Goal: Task Accomplishment & Management: Manage account settings

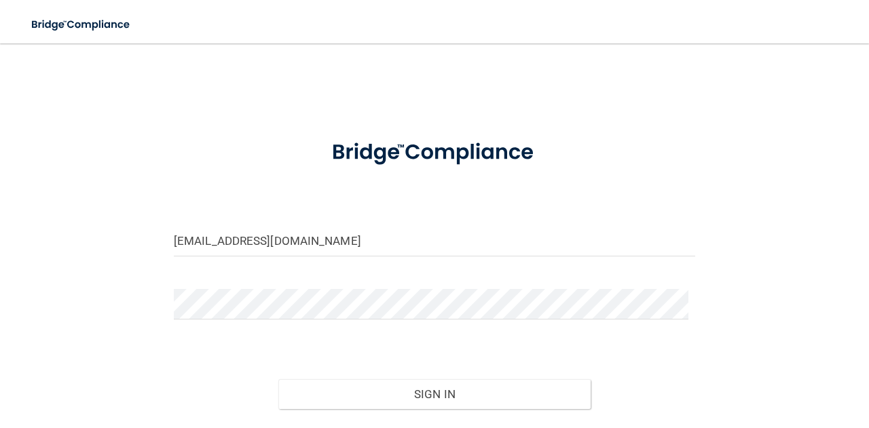
click at [243, 259] on div "[EMAIL_ADDRESS][DOMAIN_NAME]" at bounding box center [435, 246] width 542 height 41
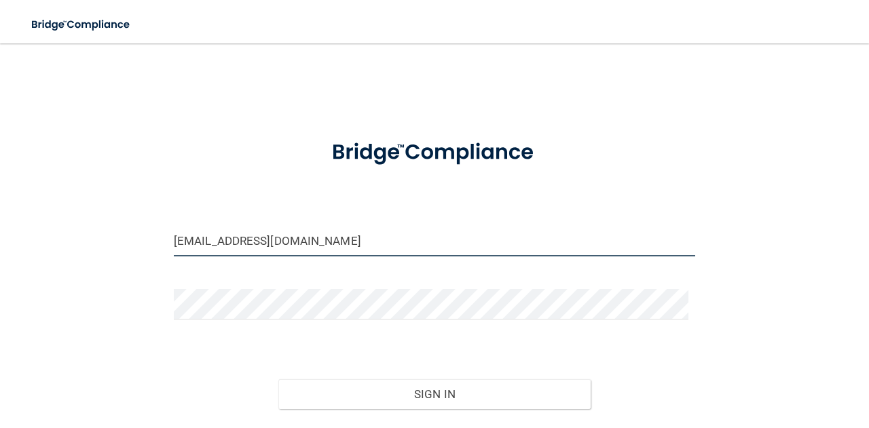
click at [240, 237] on input "[EMAIL_ADDRESS][DOMAIN_NAME]" at bounding box center [434, 241] width 521 height 31
type input "[PERSON_NAME][EMAIL_ADDRESS][PERSON_NAME][DOMAIN_NAME]"
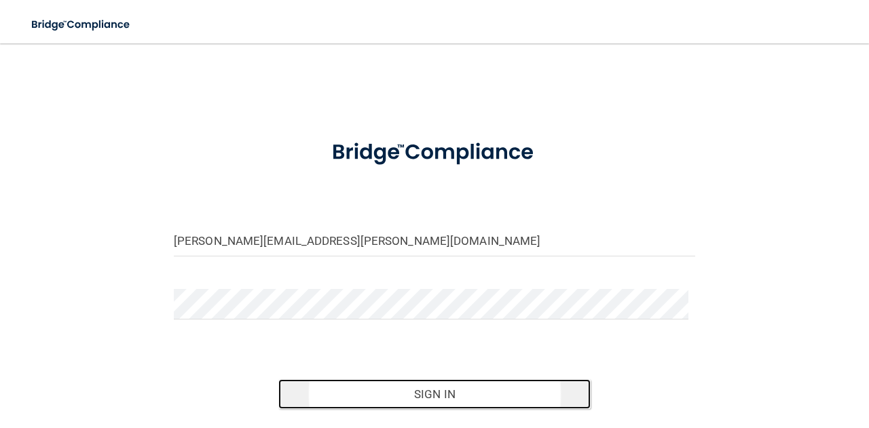
click at [388, 388] on button "Sign In" at bounding box center [434, 394] width 313 height 30
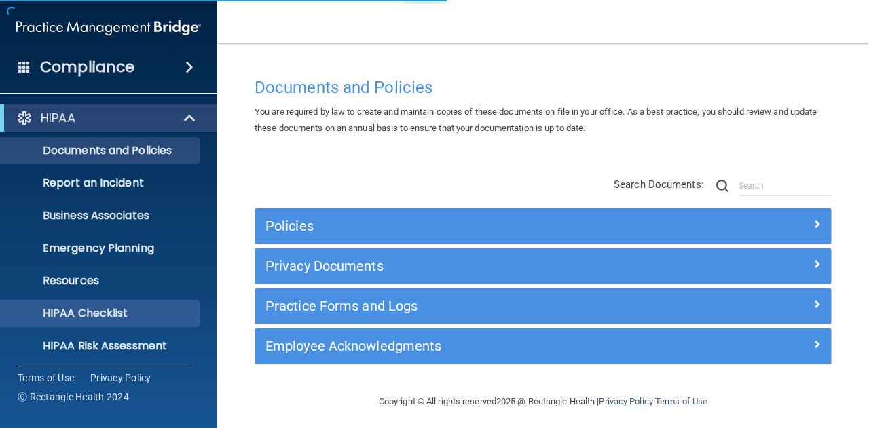
scroll to position [134, 0]
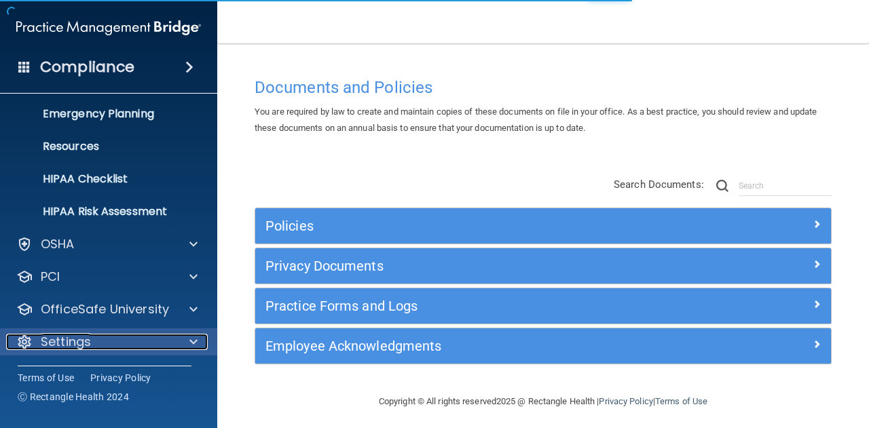
click at [186, 337] on div at bounding box center [191, 342] width 34 height 16
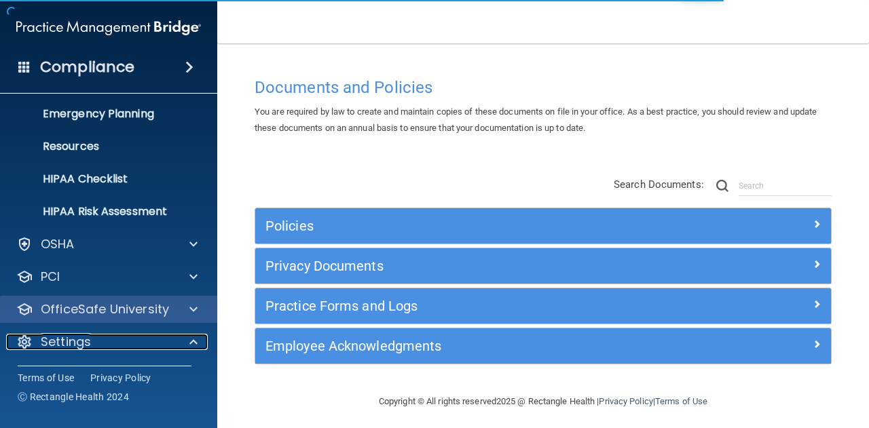
scroll to position [245, 0]
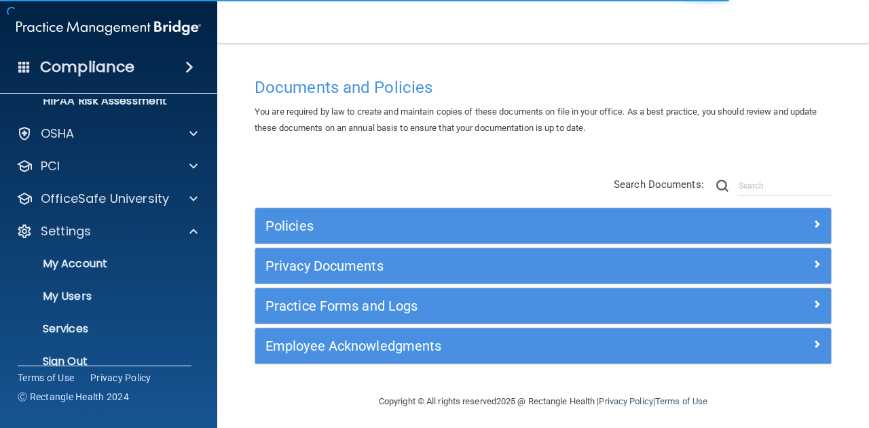
click at [148, 278] on ul "My Account My Users Services Sign Out" at bounding box center [109, 310] width 246 height 130
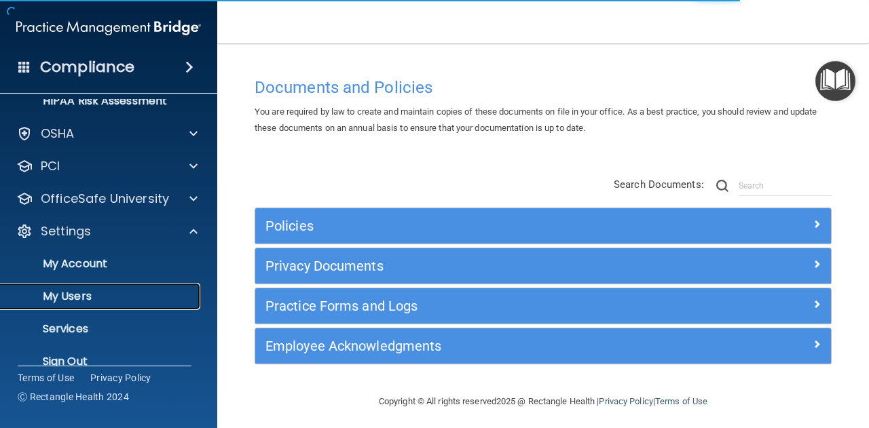
click at [151, 296] on p "My Users" at bounding box center [101, 297] width 185 height 14
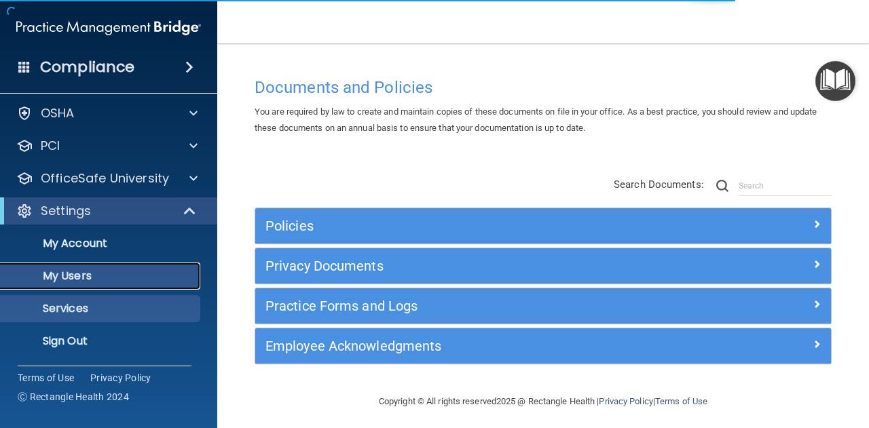
scroll to position [37, 0]
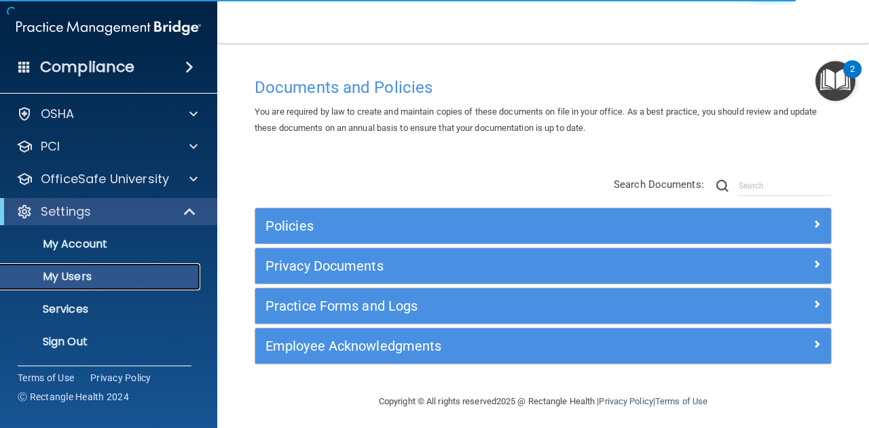
select select "20"
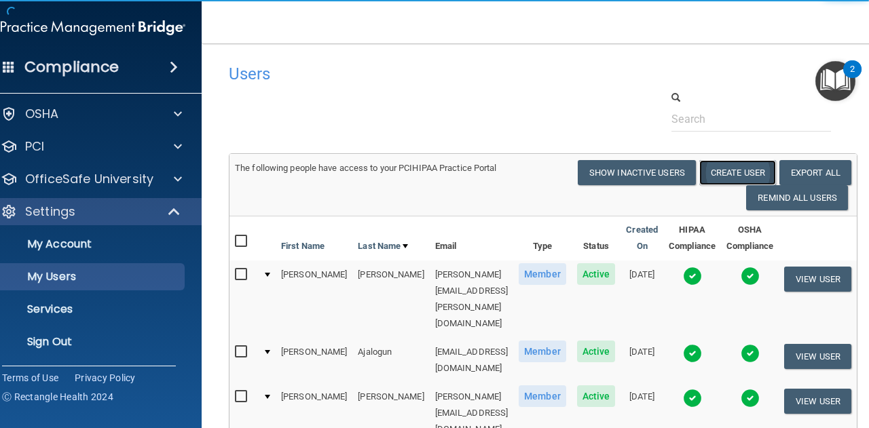
click at [751, 170] on button "Create User" at bounding box center [737, 172] width 77 height 25
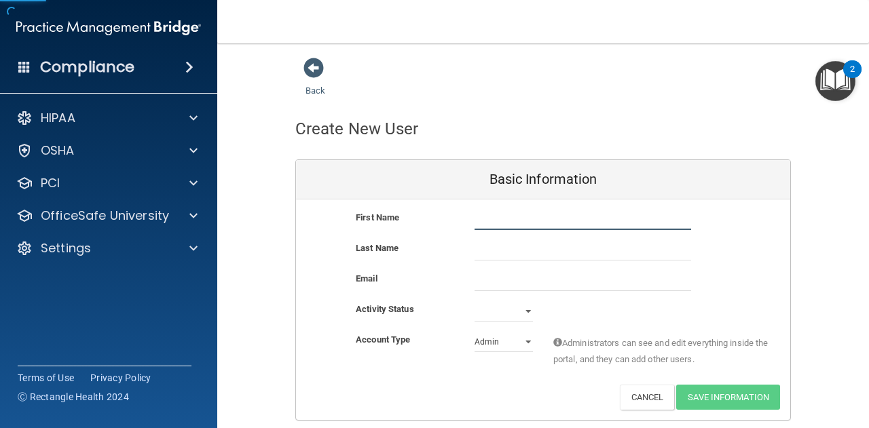
click at [562, 222] on input "text" at bounding box center [582, 220] width 217 height 20
type input "Kayla"
type input "Green"
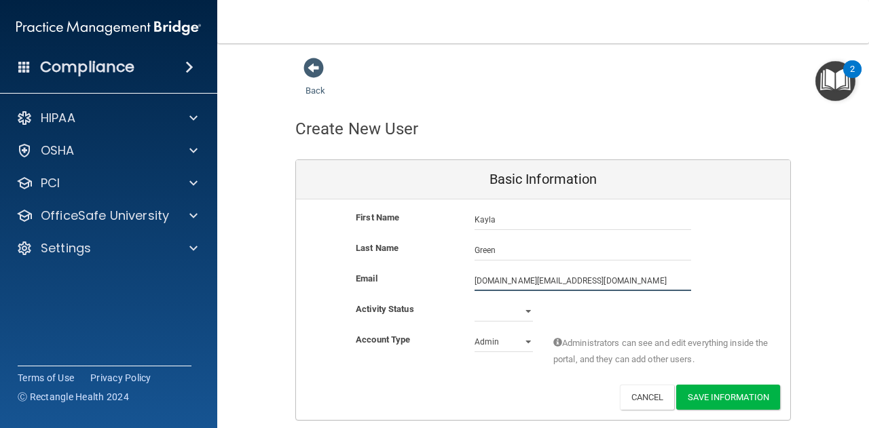
type input "[DOMAIN_NAME][EMAIL_ADDRESS][DOMAIN_NAME]"
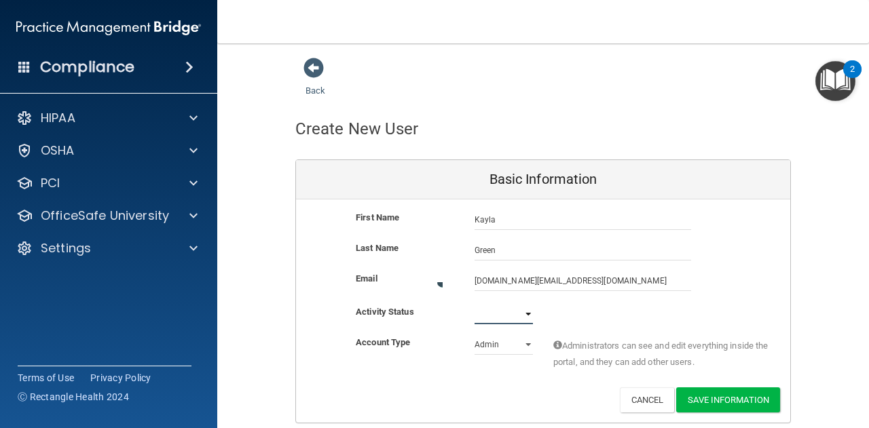
click at [496, 309] on select "Active Inactive" at bounding box center [503, 314] width 58 height 20
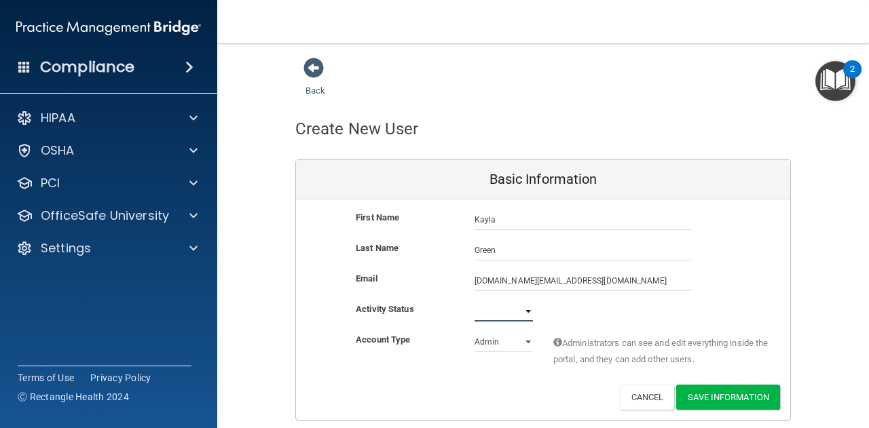
select select "active"
click at [474, 301] on select "Active Inactive" at bounding box center [503, 311] width 58 height 20
click at [512, 341] on select "Admin Member" at bounding box center [503, 342] width 58 height 20
select select "practice_member"
click at [474, 332] on select "Admin Member" at bounding box center [503, 342] width 58 height 20
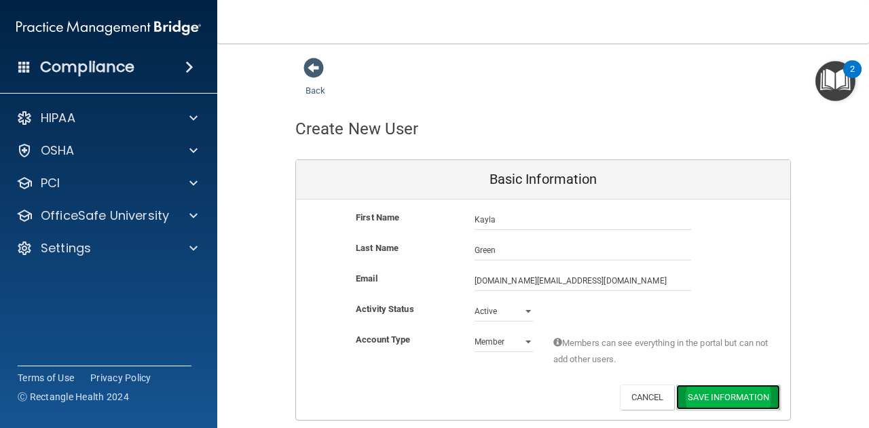
click at [707, 393] on button "Save Information" at bounding box center [728, 397] width 104 height 25
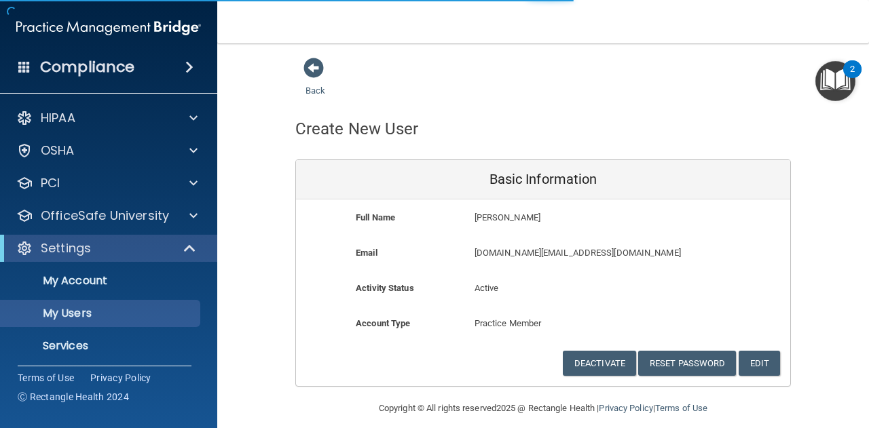
select select "20"
